Goal: Check status

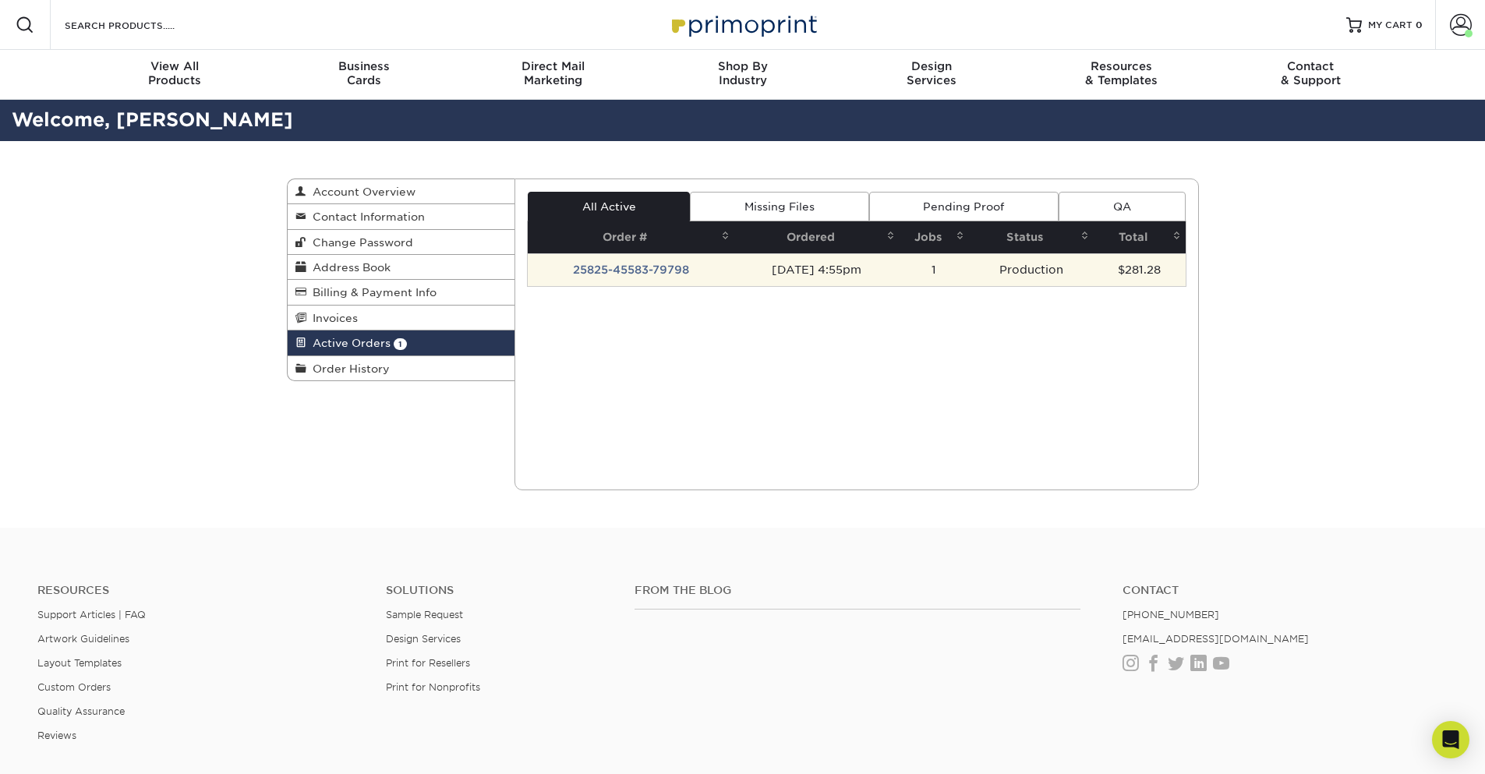
click at [624, 279] on td "25825-45583-79798" at bounding box center [631, 269] width 207 height 33
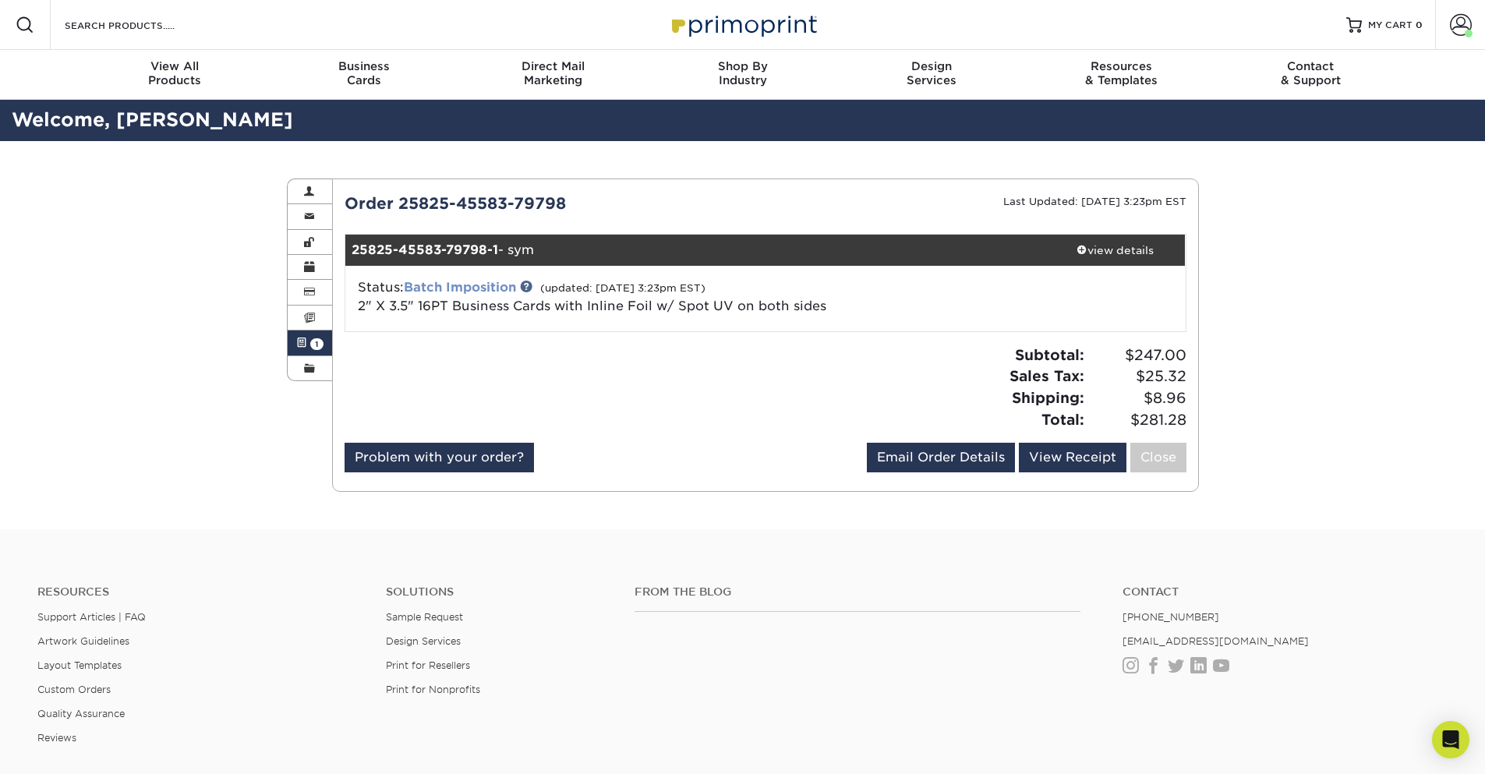
click at [468, 284] on link "Batch Imposition" at bounding box center [460, 287] width 112 height 15
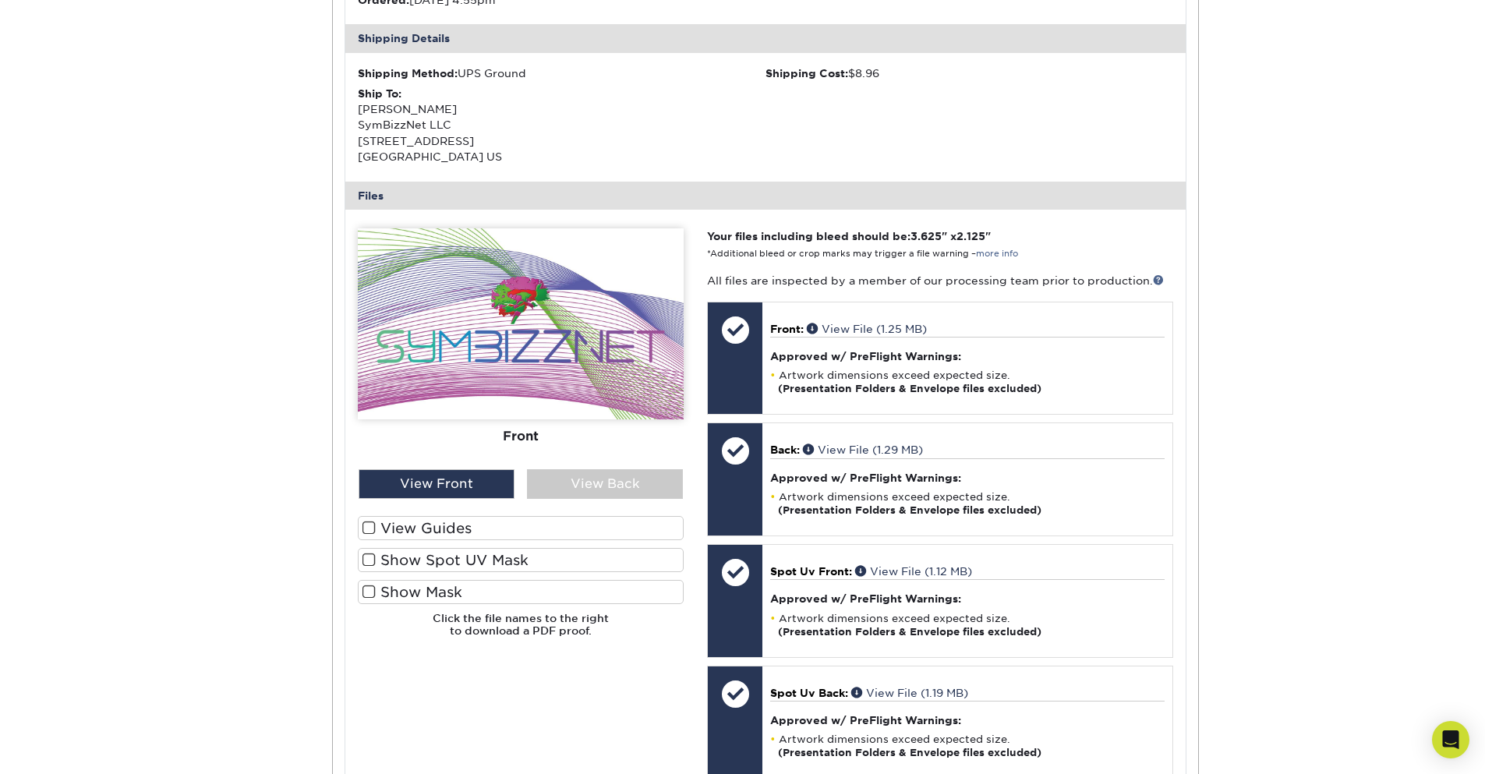
scroll to position [468, 0]
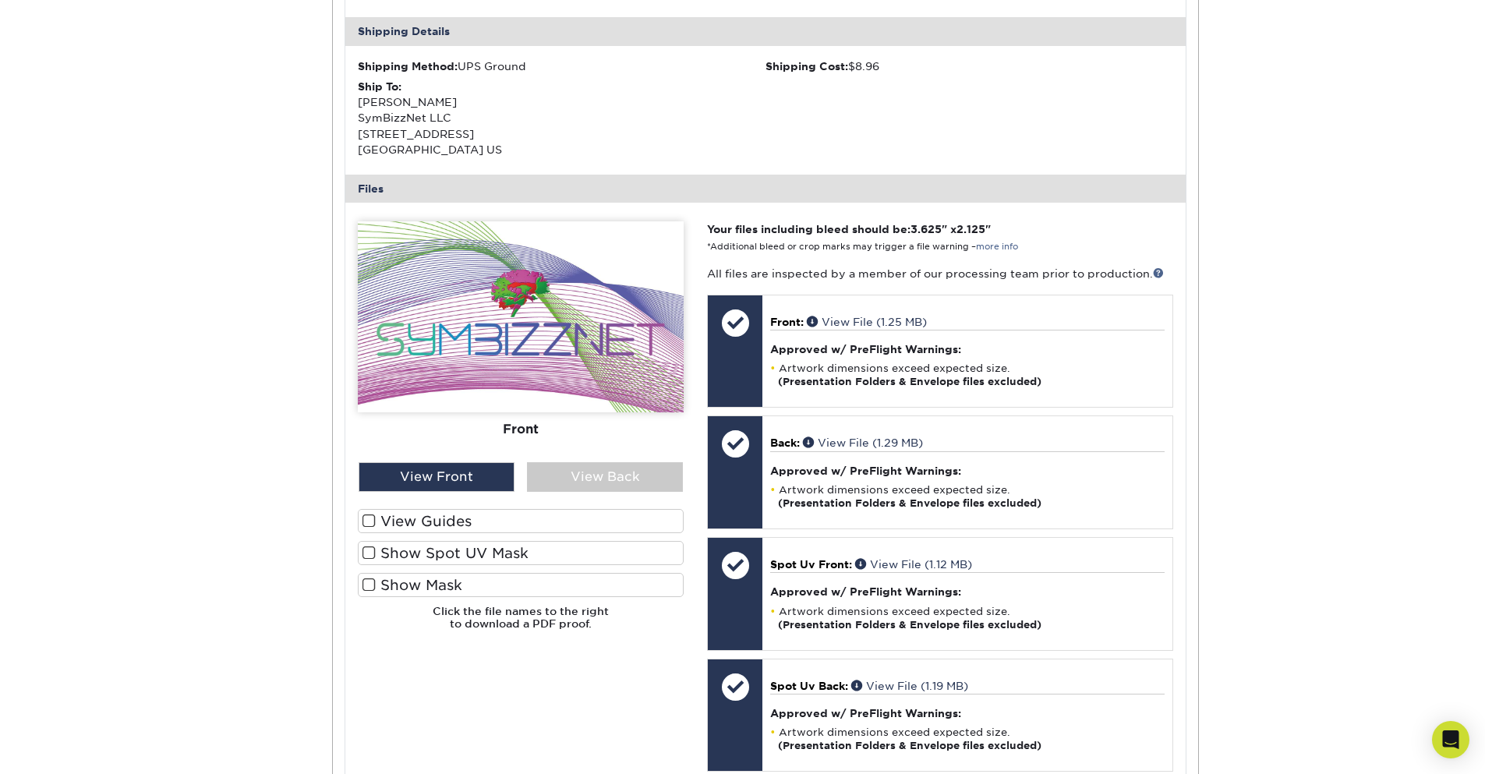
click at [433, 518] on label "View Guides" at bounding box center [521, 521] width 326 height 24
click at [0, 0] on input "View Guides" at bounding box center [0, 0] width 0 height 0
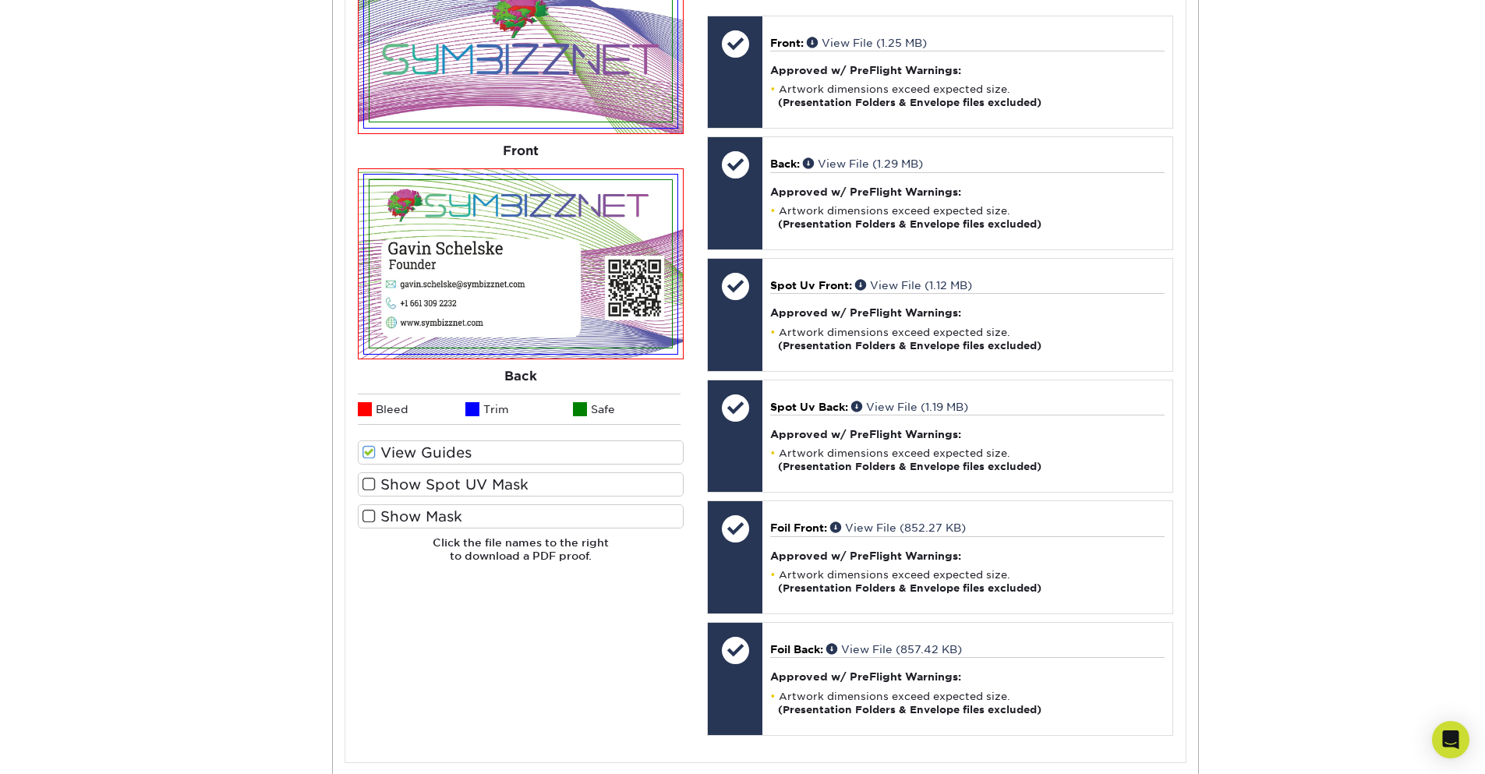
scroll to position [748, 0]
click at [403, 486] on label "Show Spot UV Mask" at bounding box center [521, 483] width 326 height 24
click at [0, 0] on input "Show Spot UV Mask" at bounding box center [0, 0] width 0 height 0
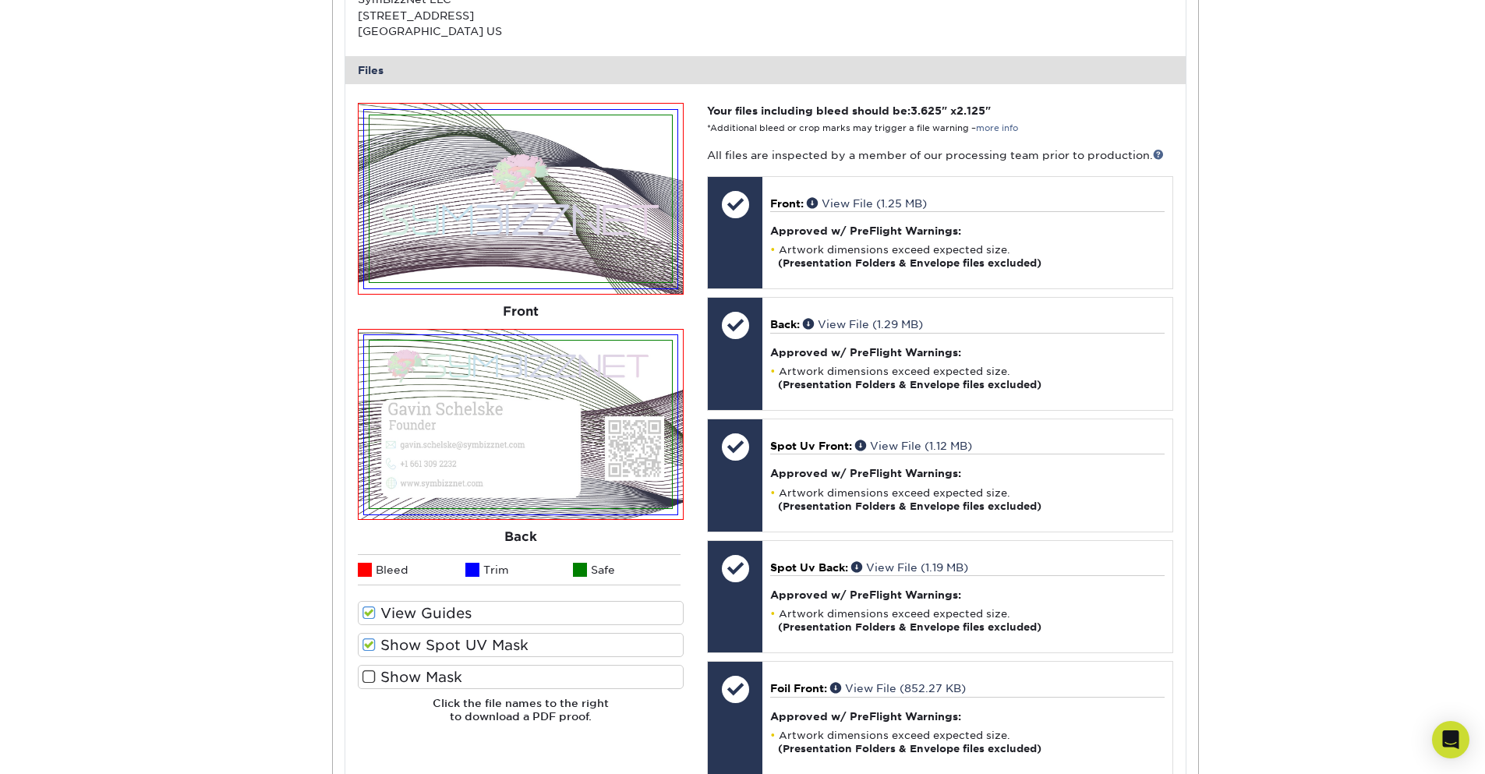
scroll to position [561, 0]
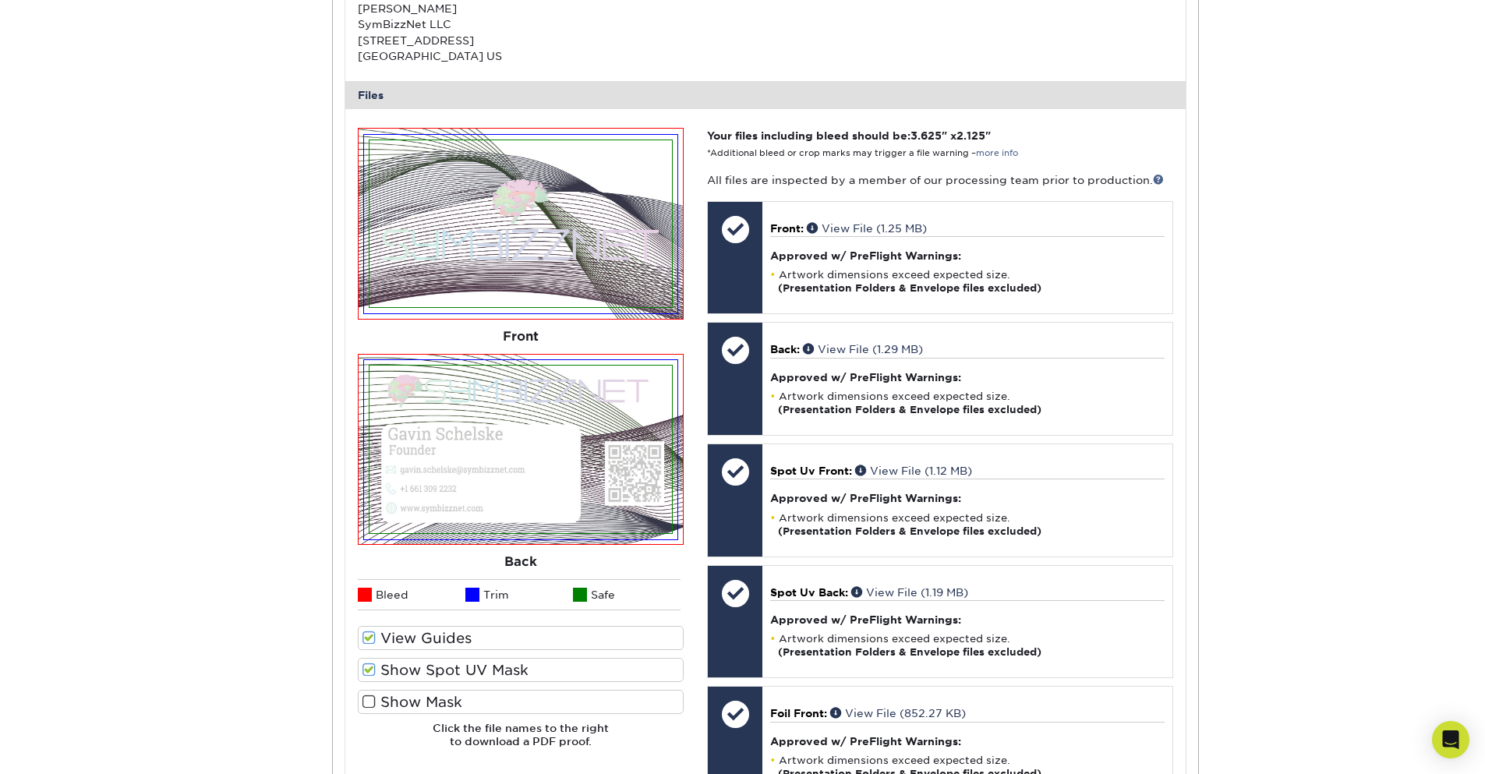
click at [423, 673] on label "Show Spot UV Mask" at bounding box center [521, 670] width 326 height 24
click at [0, 0] on input "Show Spot UV Mask" at bounding box center [0, 0] width 0 height 0
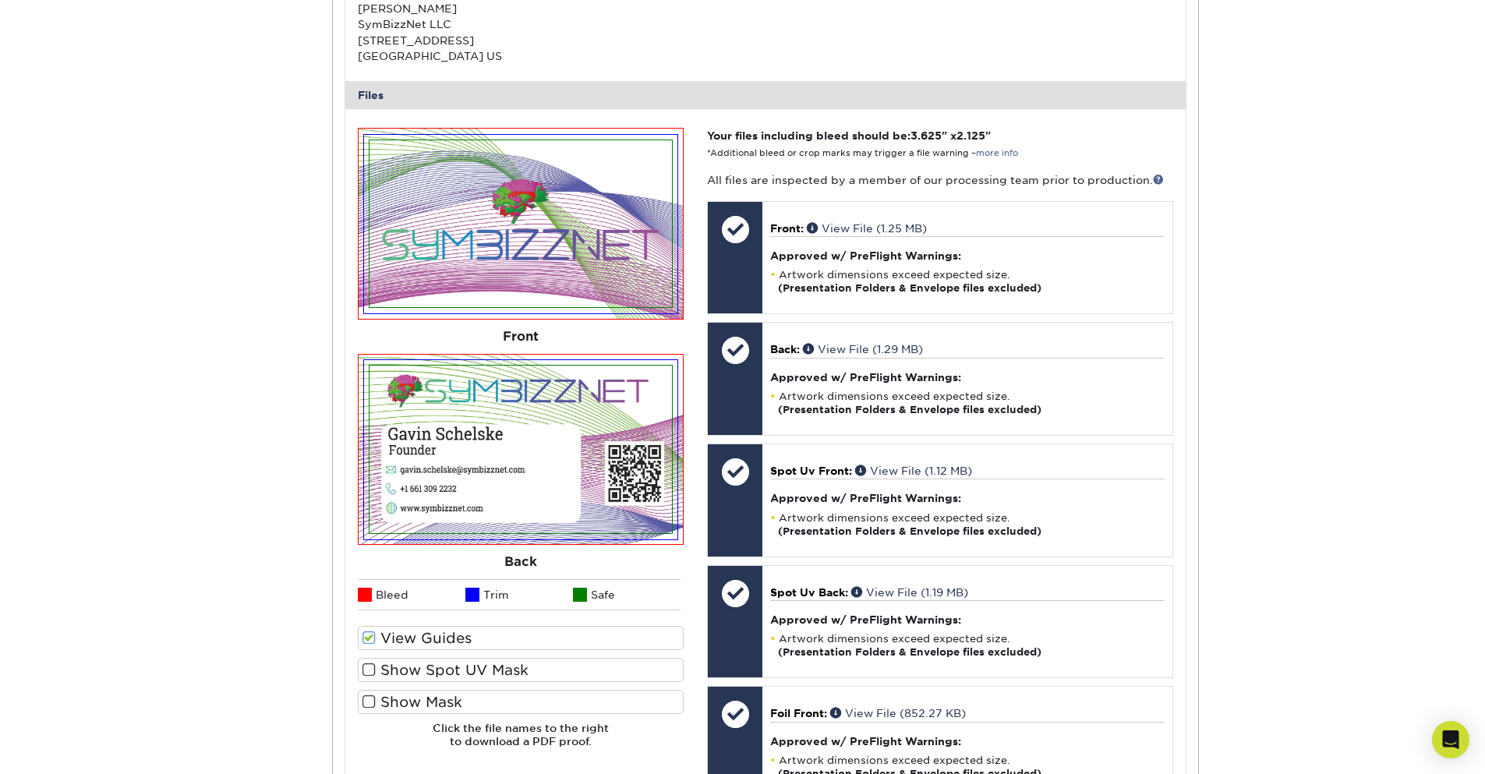
click at [410, 700] on label "Show Mask" at bounding box center [521, 702] width 326 height 24
click at [0, 0] on input "Show Mask" at bounding box center [0, 0] width 0 height 0
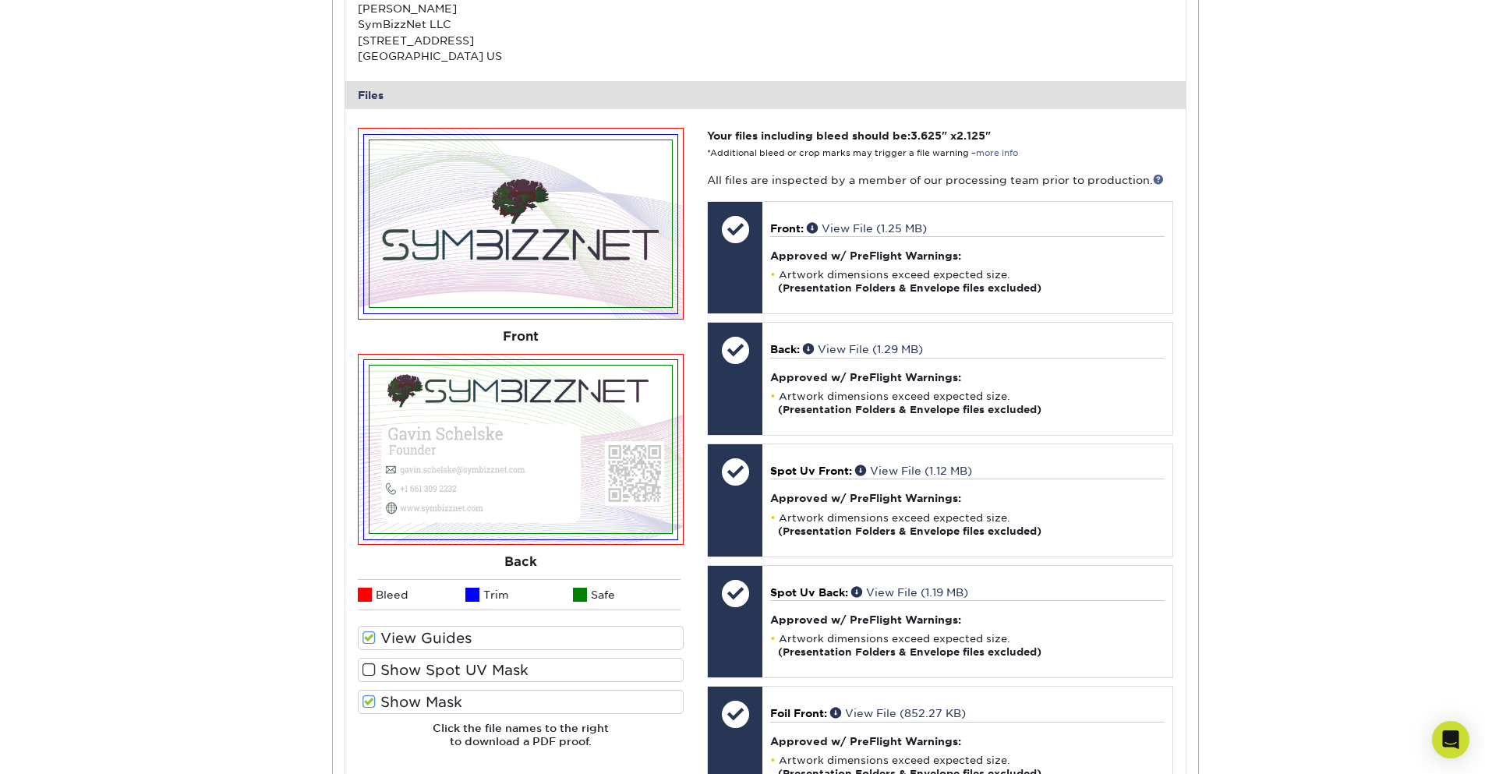
click at [425, 698] on label "Show Mask" at bounding box center [521, 702] width 326 height 24
click at [0, 0] on input "Show Mask" at bounding box center [0, 0] width 0 height 0
